Goal: Register for event/course

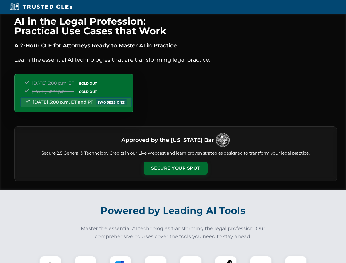
click at [175, 168] on button "Secure Your Spot" at bounding box center [176, 168] width 64 height 13
click at [50, 260] on img at bounding box center [50, 267] width 16 height 16
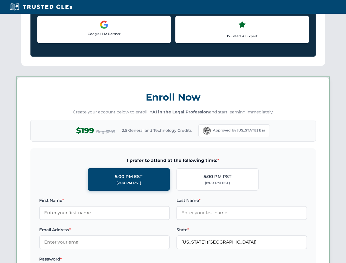
click at [121, 260] on label "Password *" at bounding box center [104, 259] width 131 height 7
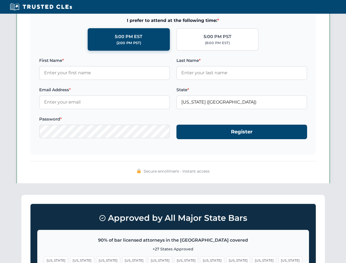
click at [252, 260] on span "[US_STATE]" at bounding box center [264, 260] width 24 height 8
